Goal: Obtain resource: Obtain resource

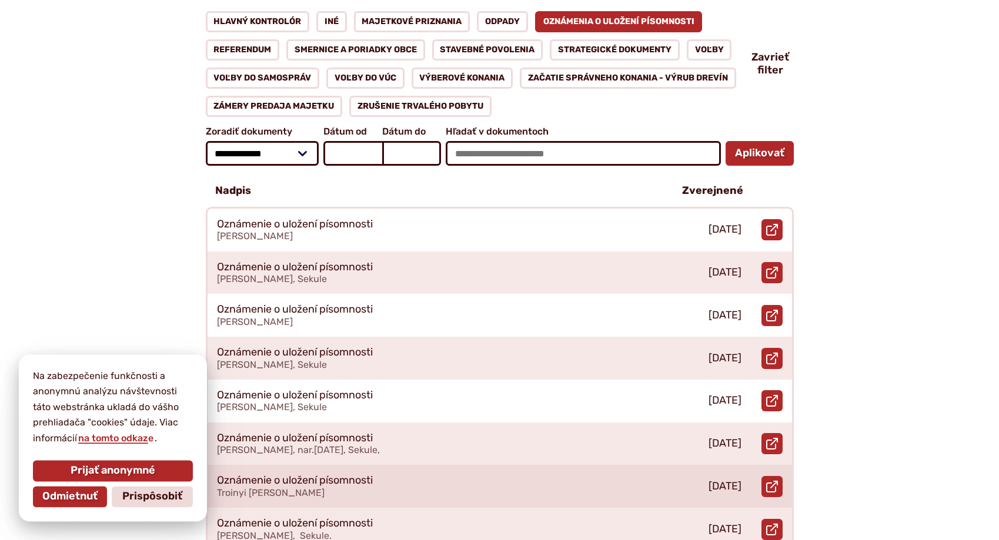
scroll to position [300, 0]
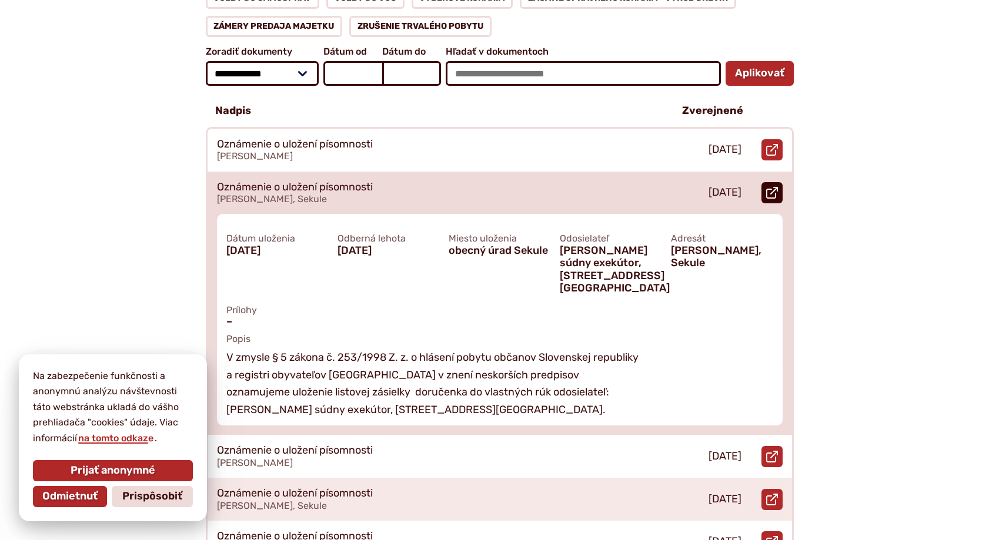
click at [780, 182] on link "Otvoriť document Oznámenie o uložení písomnosti v [GEOGRAPHIC_DATA]." at bounding box center [771, 192] width 21 height 21
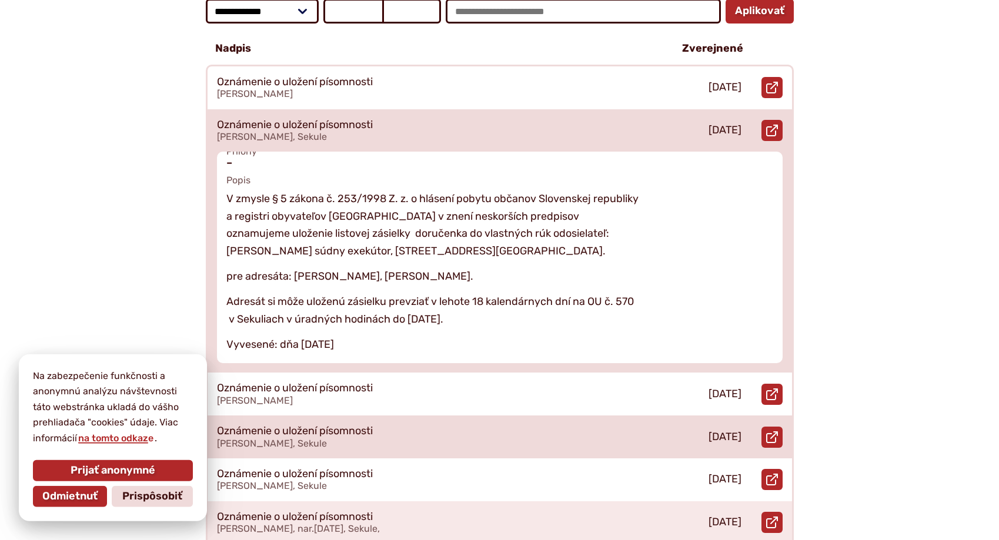
scroll to position [420, 0]
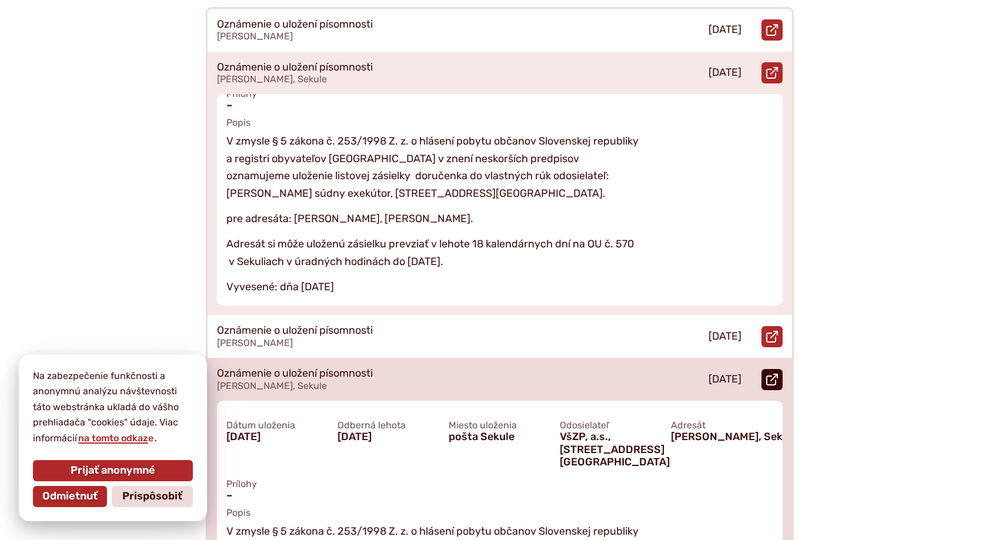
click at [777, 374] on icon at bounding box center [772, 380] width 12 height 12
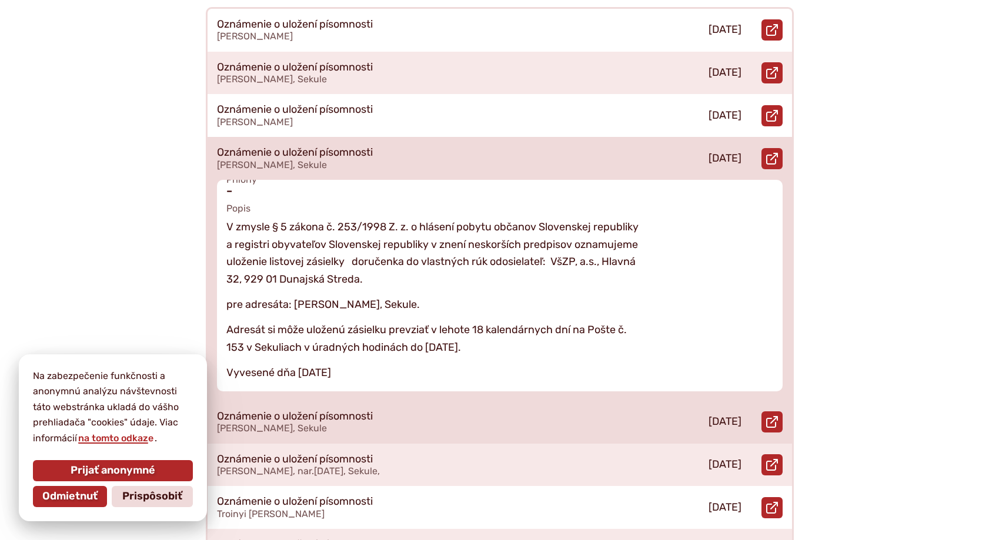
scroll to position [600, 0]
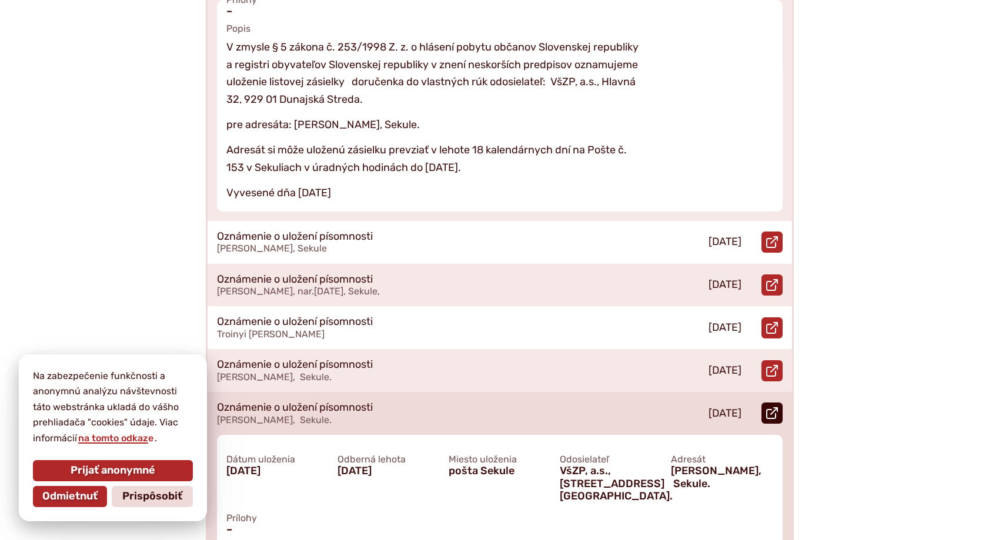
click at [781, 403] on link "Otvoriť document Oznámenie o uložení písomnosti v novom okne." at bounding box center [771, 413] width 21 height 21
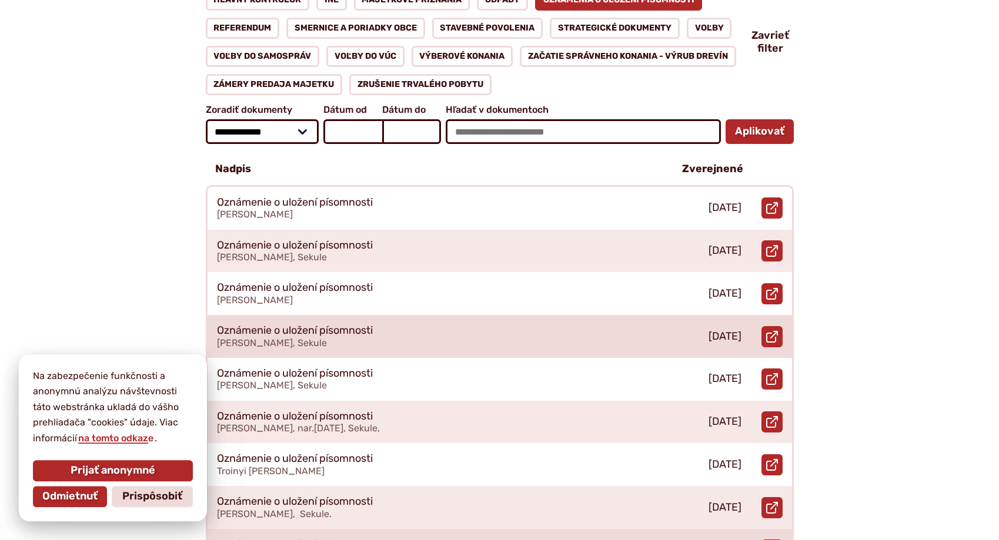
scroll to position [240, 0]
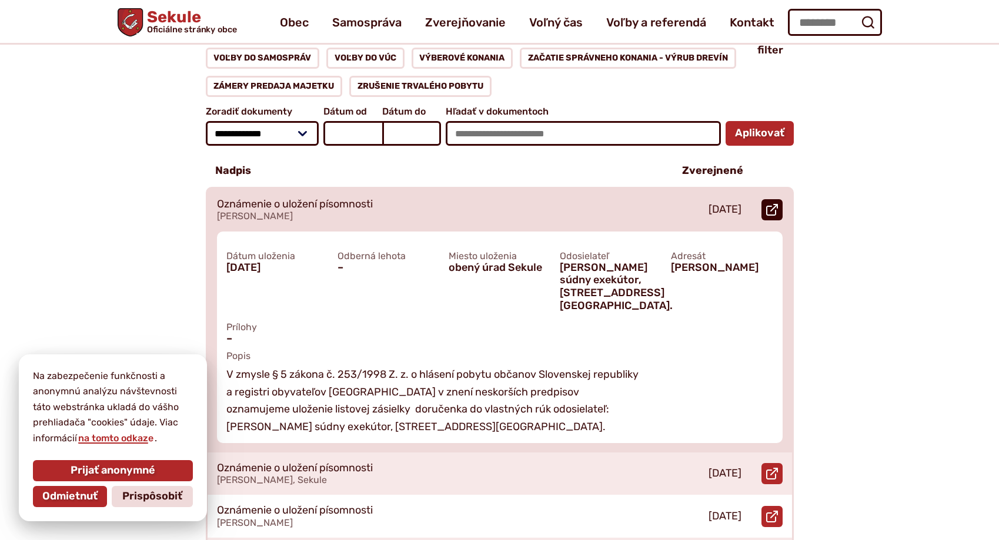
click at [773, 204] on icon at bounding box center [772, 210] width 12 height 12
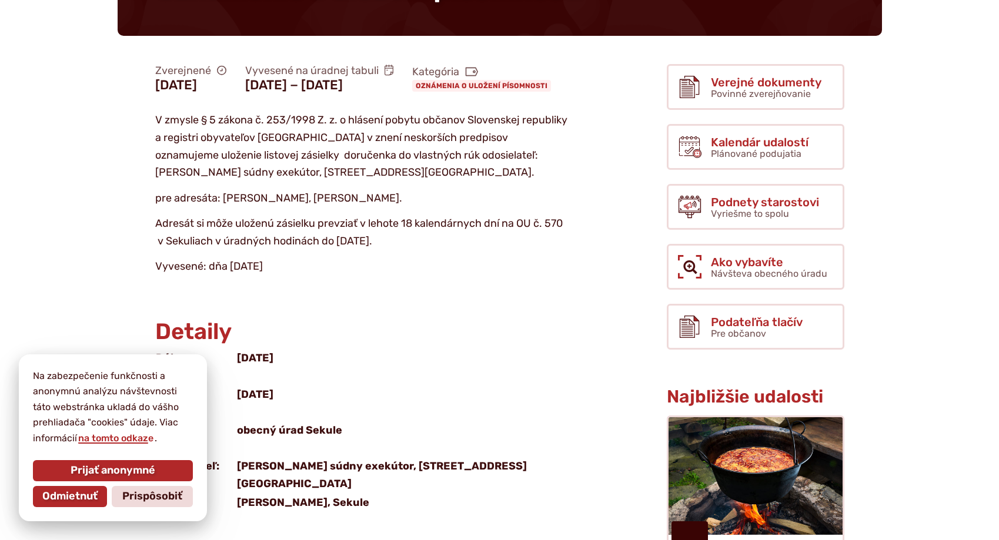
scroll to position [240, 0]
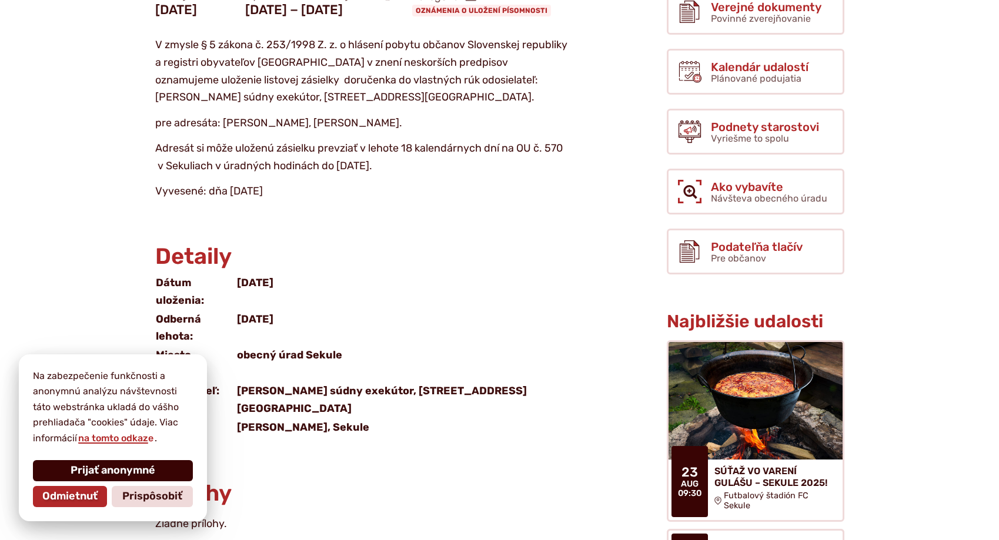
click at [107, 466] on span "Prijať anonymné" at bounding box center [113, 471] width 85 height 13
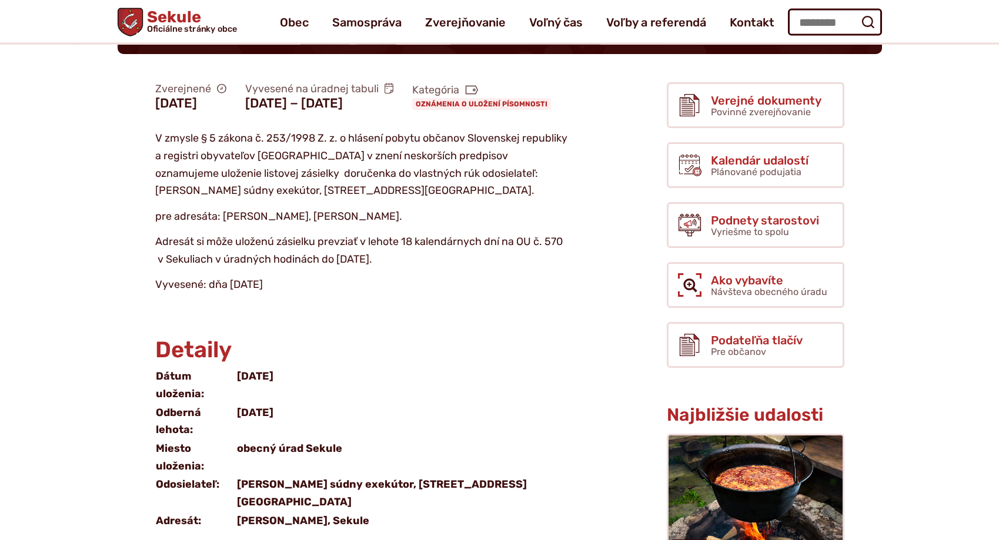
scroll to position [120, 0]
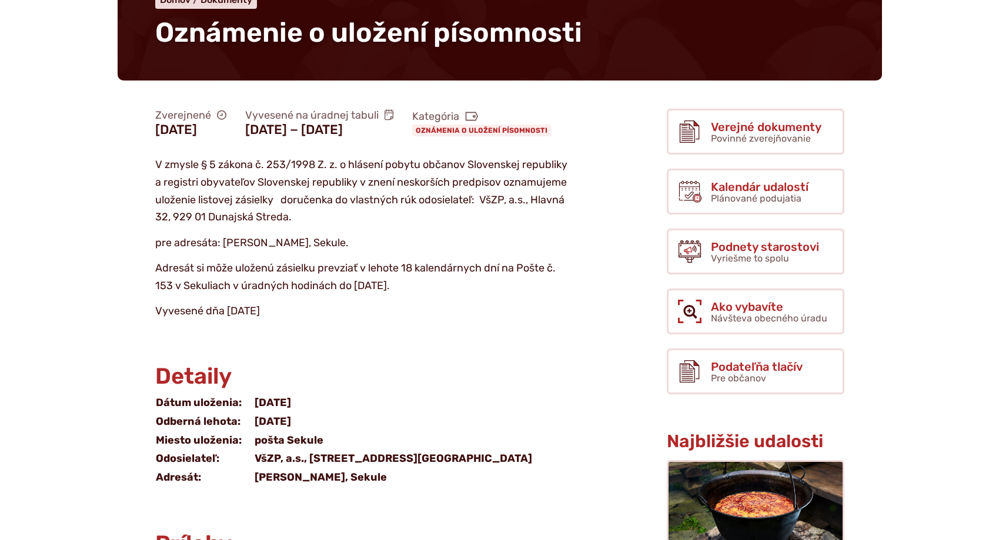
scroll to position [360, 0]
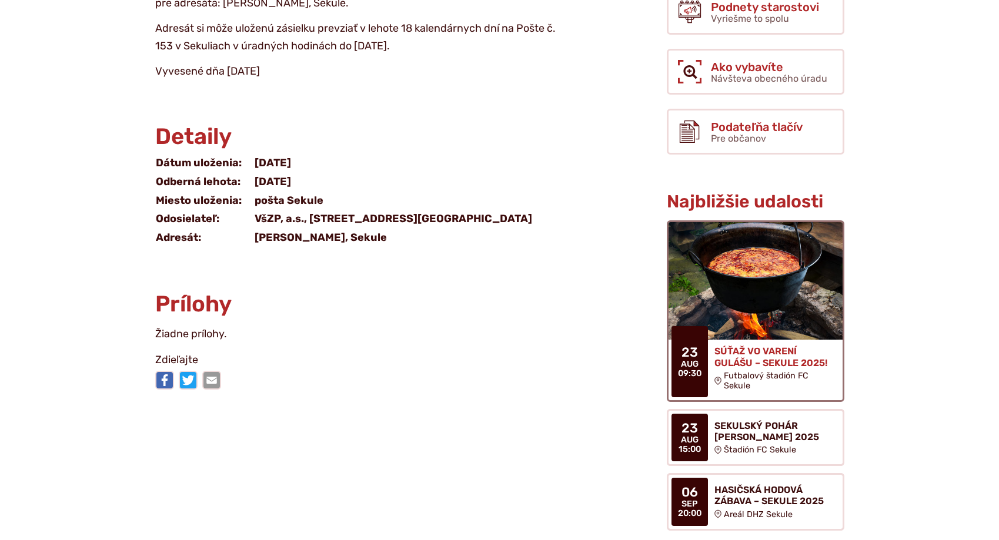
click at [771, 350] on h4 "SÚŤAŽ VO VARENÍ GULÁŠU – SEKULE 2025!" at bounding box center [773, 357] width 119 height 22
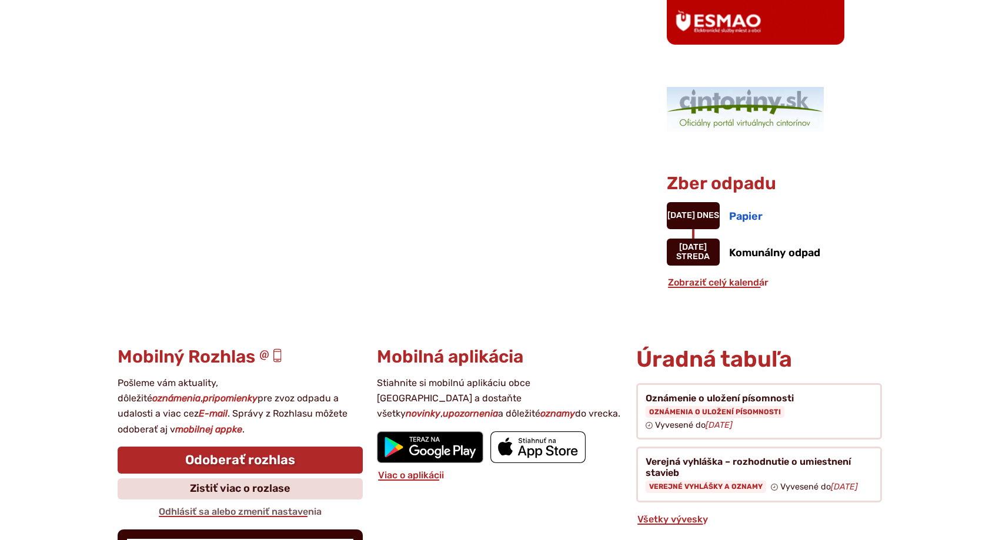
scroll to position [1499, 0]
